Goal: Navigation & Orientation: Find specific page/section

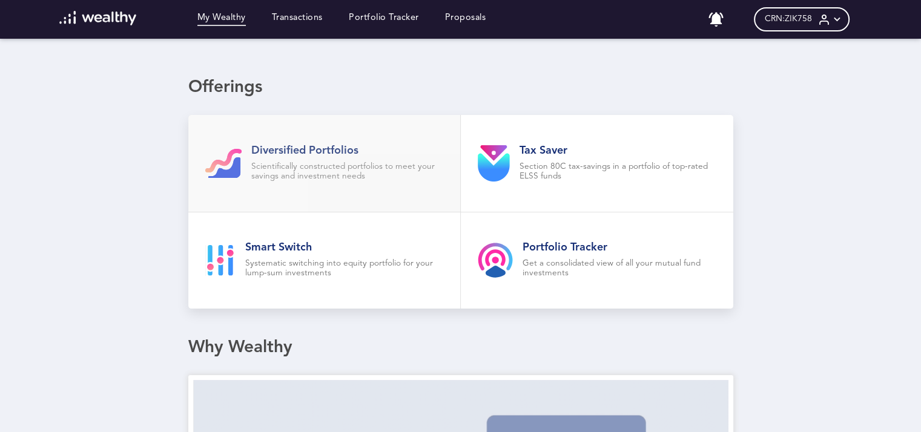
click at [363, 211] on link "Diversified Portfolios Scientifically constructed portfolios to meet your savin…" at bounding box center [324, 163] width 272 height 97
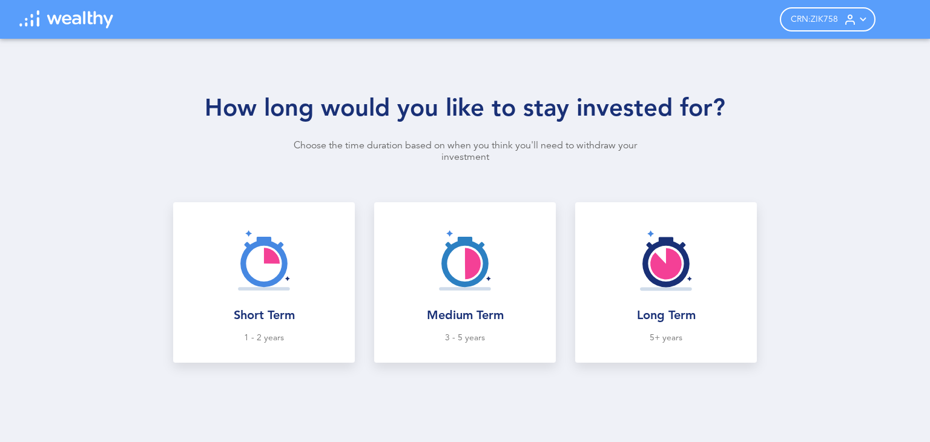
click at [41, 20] on img at bounding box center [66, 19] width 94 height 18
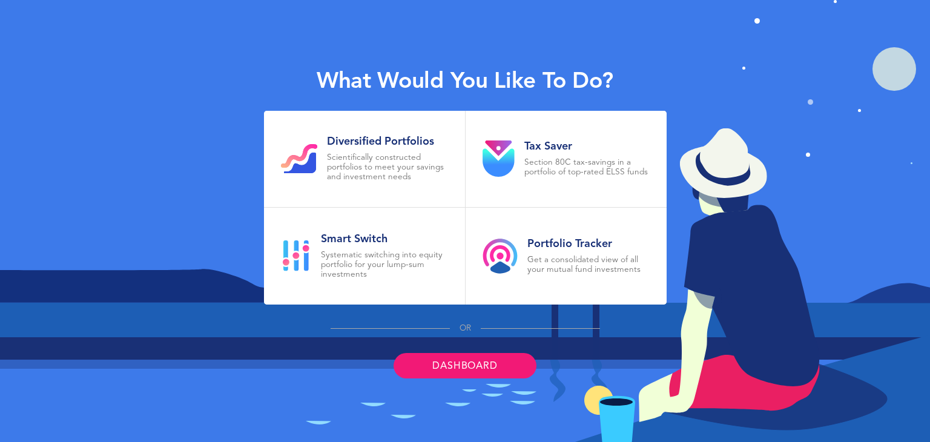
click at [775, 81] on div "What would you like to do? Diversified Portfolios Scientifically constructed po…" at bounding box center [465, 221] width 930 height 442
click at [393, 153] on p "Scientifically constructed portfolios to meet your savings and investment needs" at bounding box center [387, 167] width 121 height 29
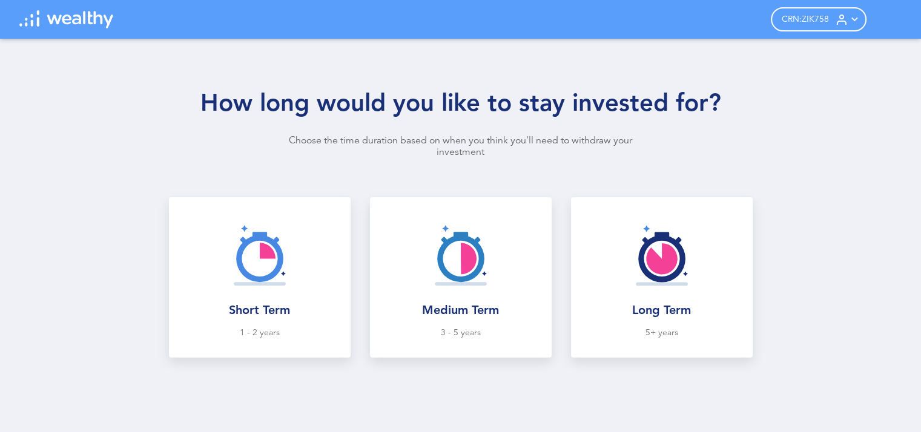
click at [257, 172] on div "How long would you like to stay invested for? Choose the time duration based on…" at bounding box center [460, 235] width 921 height 393
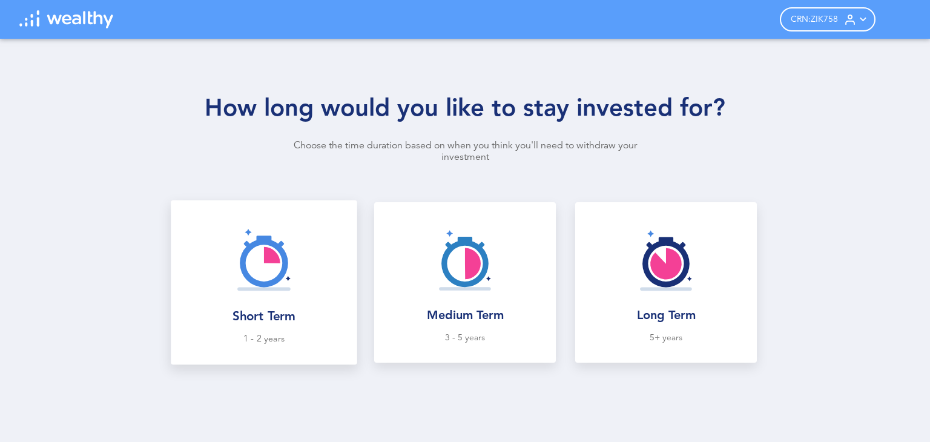
click at [260, 307] on div at bounding box center [264, 259] width 166 height 99
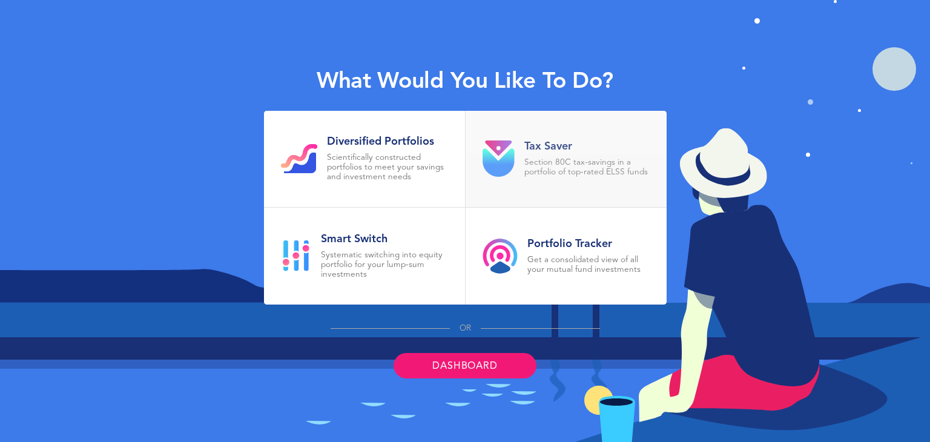
click at [621, 160] on p "Section 80C tax-savings in a portfolio of top-rated ELSS funds" at bounding box center [586, 167] width 125 height 19
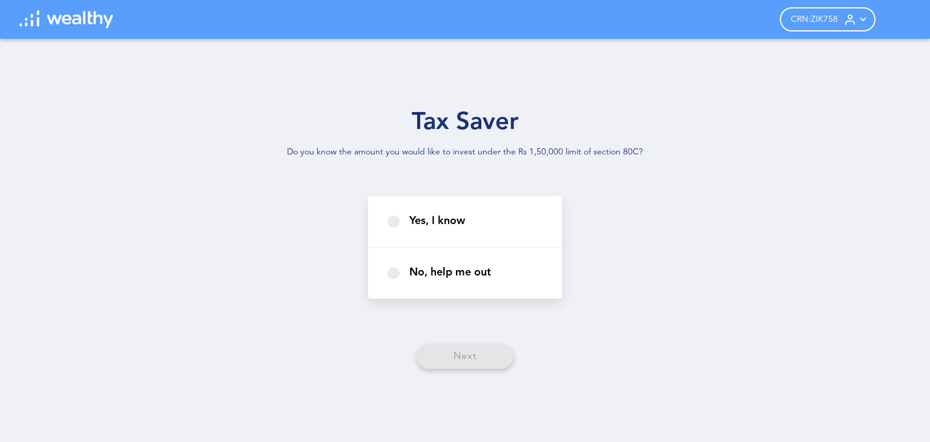
click at [94, 20] on img at bounding box center [66, 19] width 94 height 18
click at [814, 18] on span "CRN: ZIK758" at bounding box center [814, 20] width 47 height 10
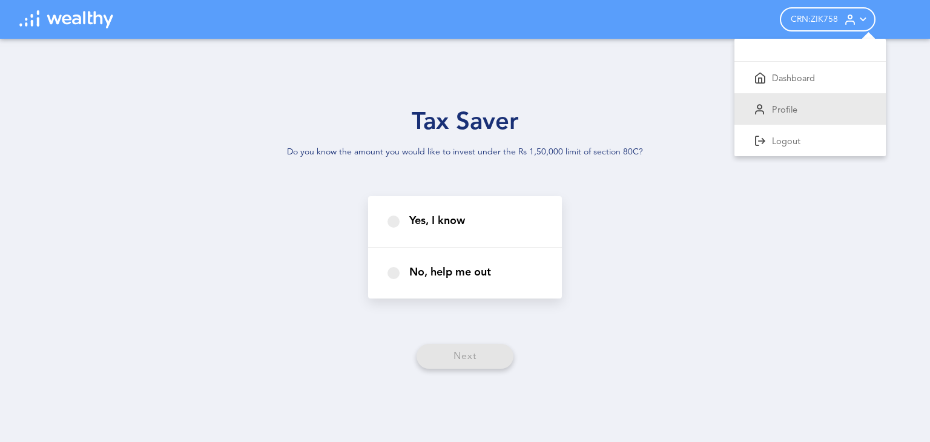
click at [797, 104] on div "Profile" at bounding box center [809, 108] width 151 height 31
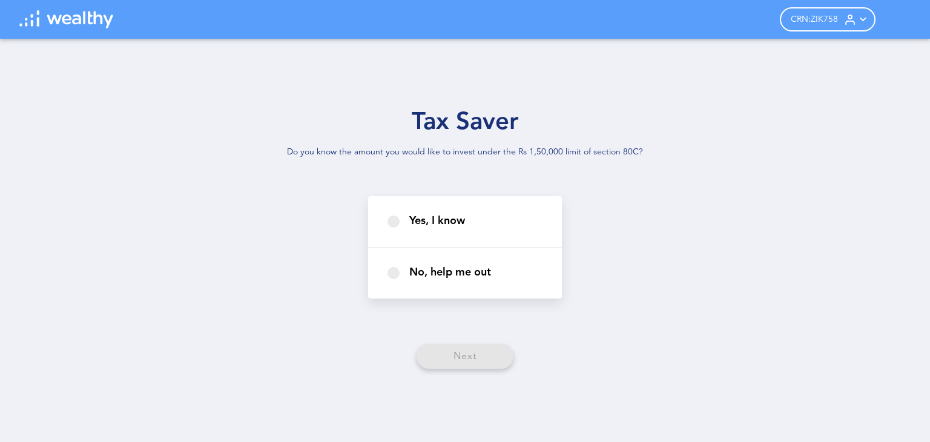
click at [808, 22] on span "CRN: ZIK758" at bounding box center [814, 20] width 47 height 10
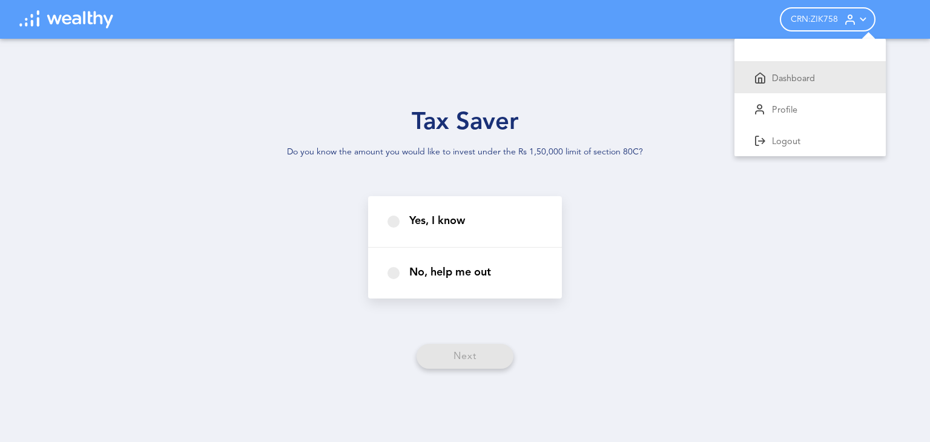
click at [803, 76] on p "Dashboard" at bounding box center [793, 79] width 43 height 11
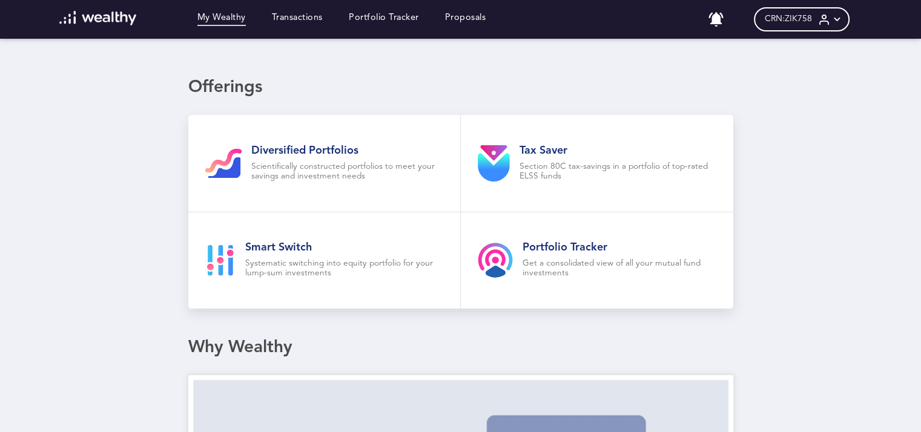
click at [228, 88] on div "Offerings" at bounding box center [460, 87] width 545 height 21
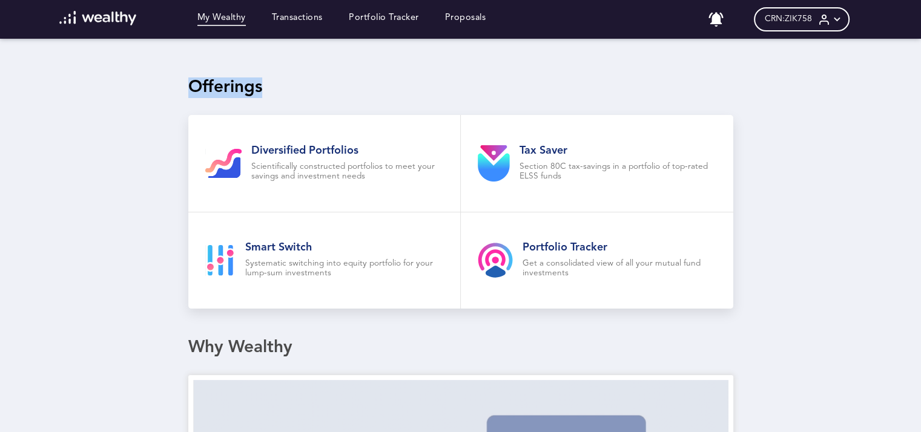
click at [141, 25] on link at bounding box center [114, 19] width 111 height 17
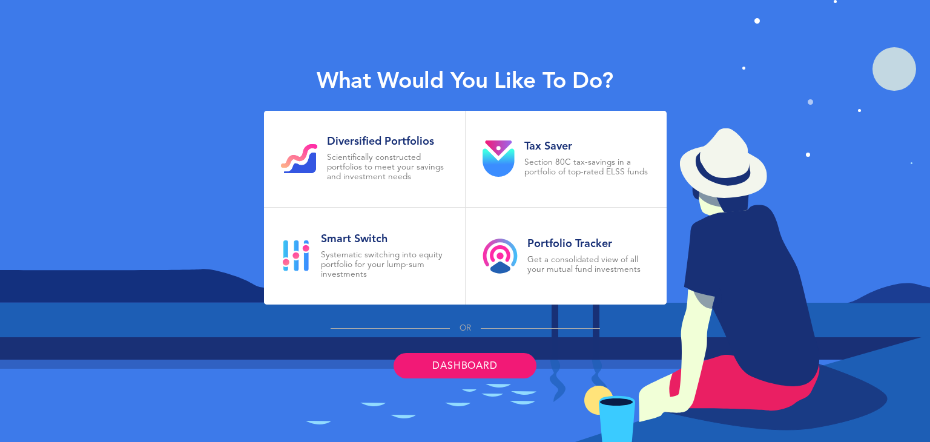
click at [504, 369] on link "Dashboard" at bounding box center [464, 365] width 142 height 25
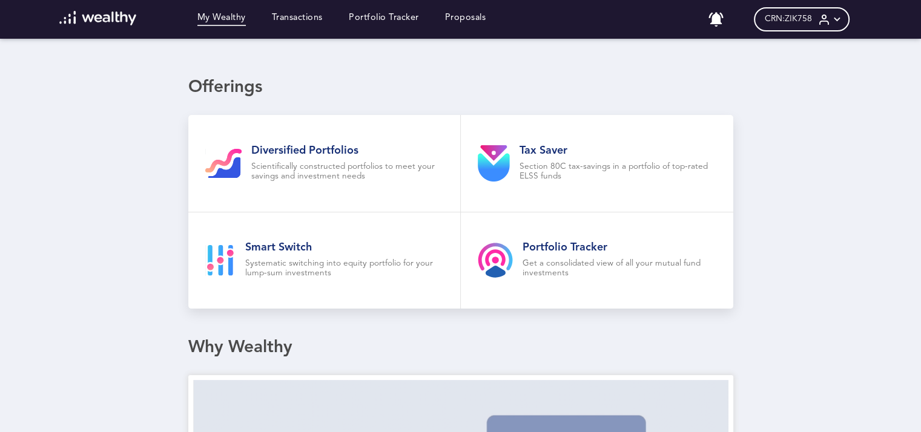
click at [812, 19] on span "CRN: ZIK758" at bounding box center [788, 19] width 47 height 10
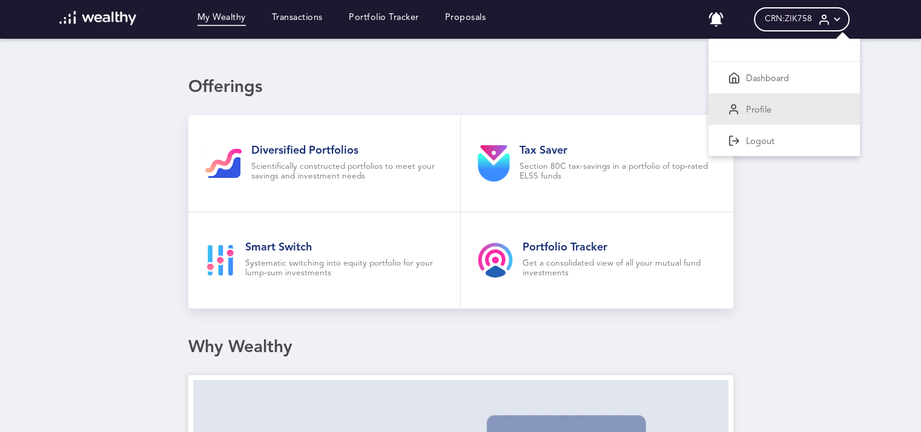
click at [765, 108] on p "Profile" at bounding box center [758, 110] width 25 height 11
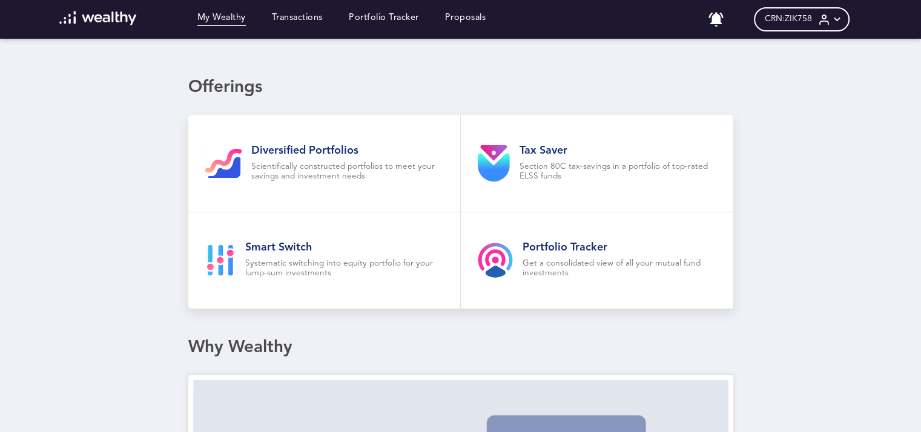
click at [232, 87] on div "Offerings" at bounding box center [460, 87] width 545 height 21
click at [390, 21] on link "Portfolio Tracker" at bounding box center [384, 19] width 70 height 13
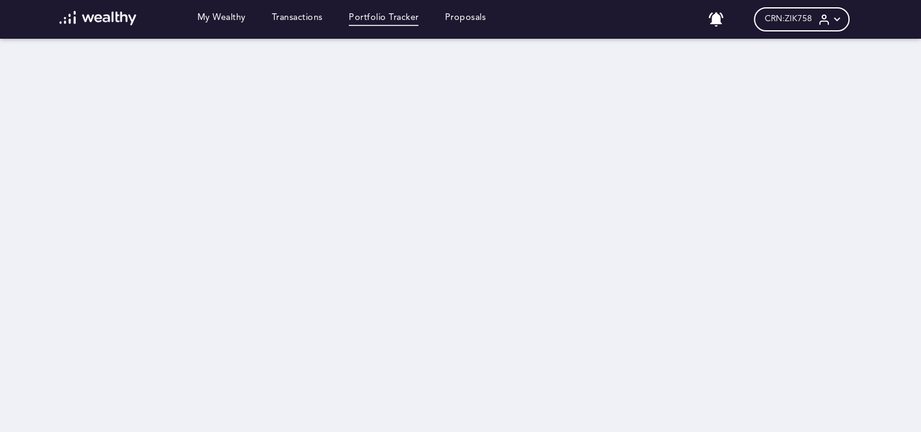
click at [466, 208] on div at bounding box center [460, 237] width 545 height 396
click at [465, 209] on div at bounding box center [460, 237] width 545 height 396
click at [458, 24] on link "Proposals" at bounding box center [465, 19] width 41 height 13
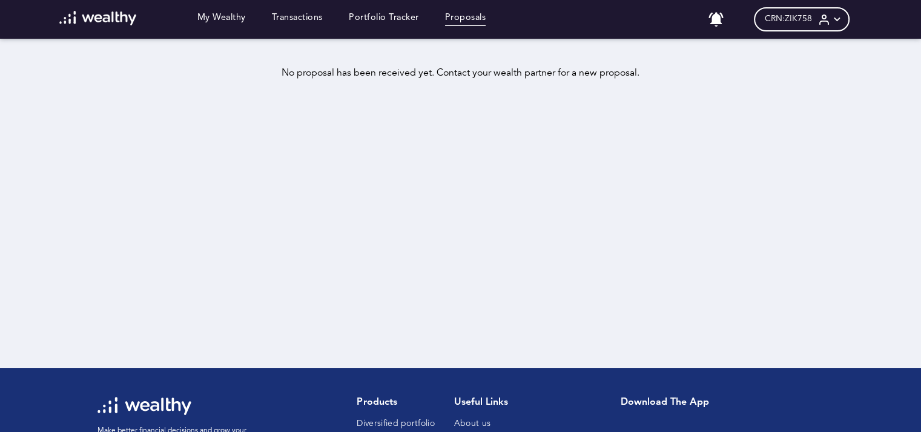
click at [463, 77] on div "No proposal has been received yet. Contact your wealth partner for a new propos…" at bounding box center [460, 74] width 863 height 12
click at [126, 25] on link at bounding box center [114, 19] width 111 height 17
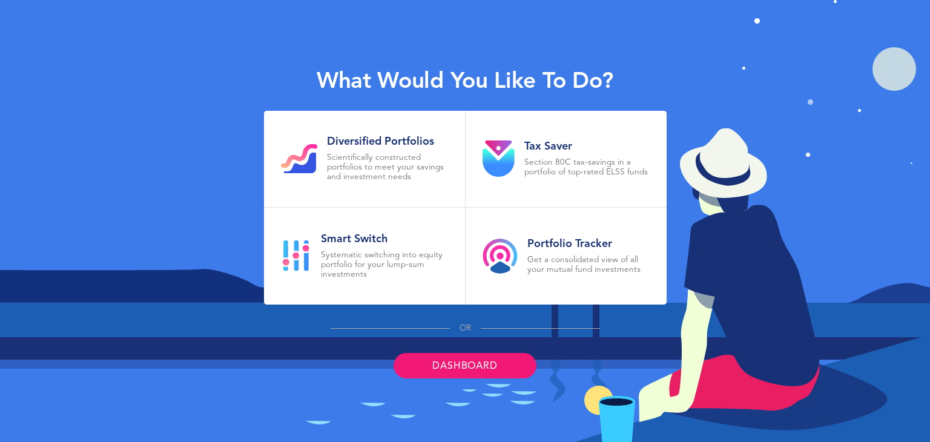
click at [886, 65] on div "What would you like to do? Diversified Portfolios Scientifically constructed po…" at bounding box center [465, 221] width 930 height 442
click at [502, 356] on link "Dashboard" at bounding box center [464, 365] width 142 height 25
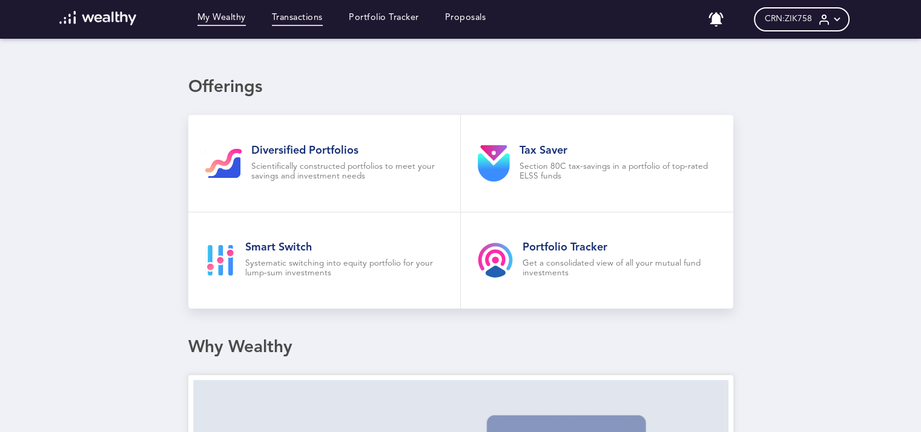
click at [312, 20] on link "Transactions" at bounding box center [297, 19] width 51 height 13
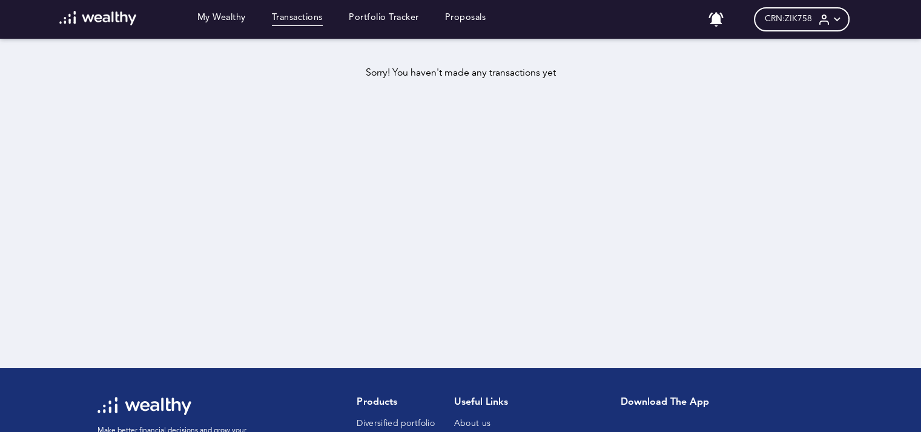
click at [412, 76] on div "Sorry! You haven't made any transactions yet" at bounding box center [460, 74] width 863 height 12
click at [383, 21] on link "Portfolio Tracker" at bounding box center [384, 19] width 70 height 13
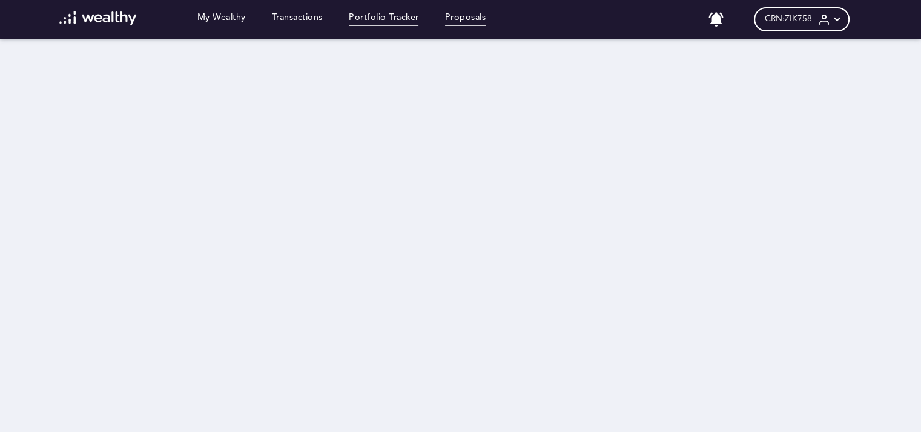
click at [477, 20] on link "Proposals" at bounding box center [465, 19] width 41 height 13
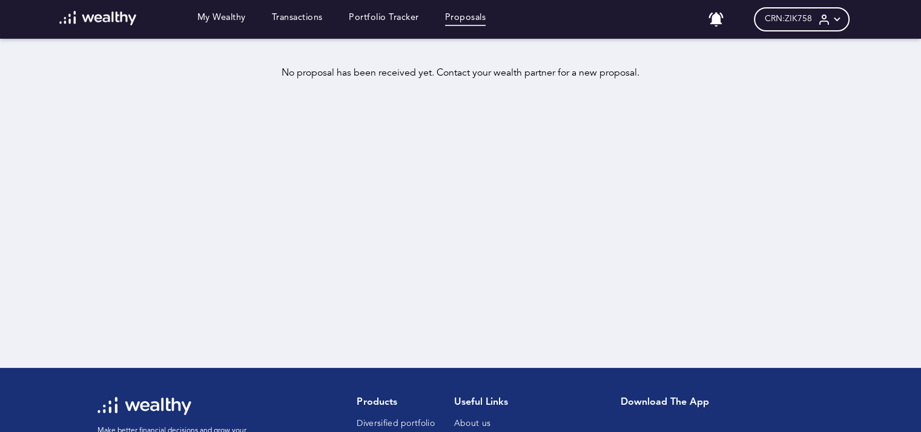
click at [437, 166] on div "No proposal has been received yet. Contact your wealth partner for a new propos…" at bounding box center [460, 208] width 921 height 281
click at [843, 21] on icon at bounding box center [837, 19] width 13 height 13
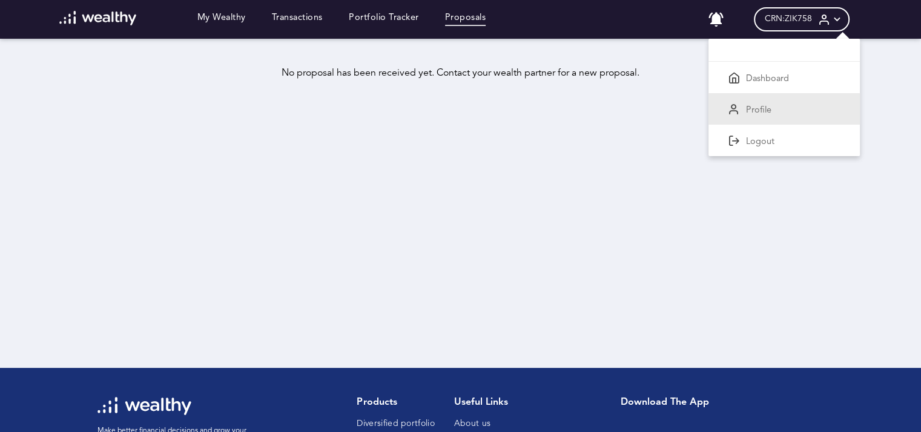
click at [797, 107] on div "Profile" at bounding box center [783, 108] width 151 height 31
